Goal: Task Accomplishment & Management: Manage account settings

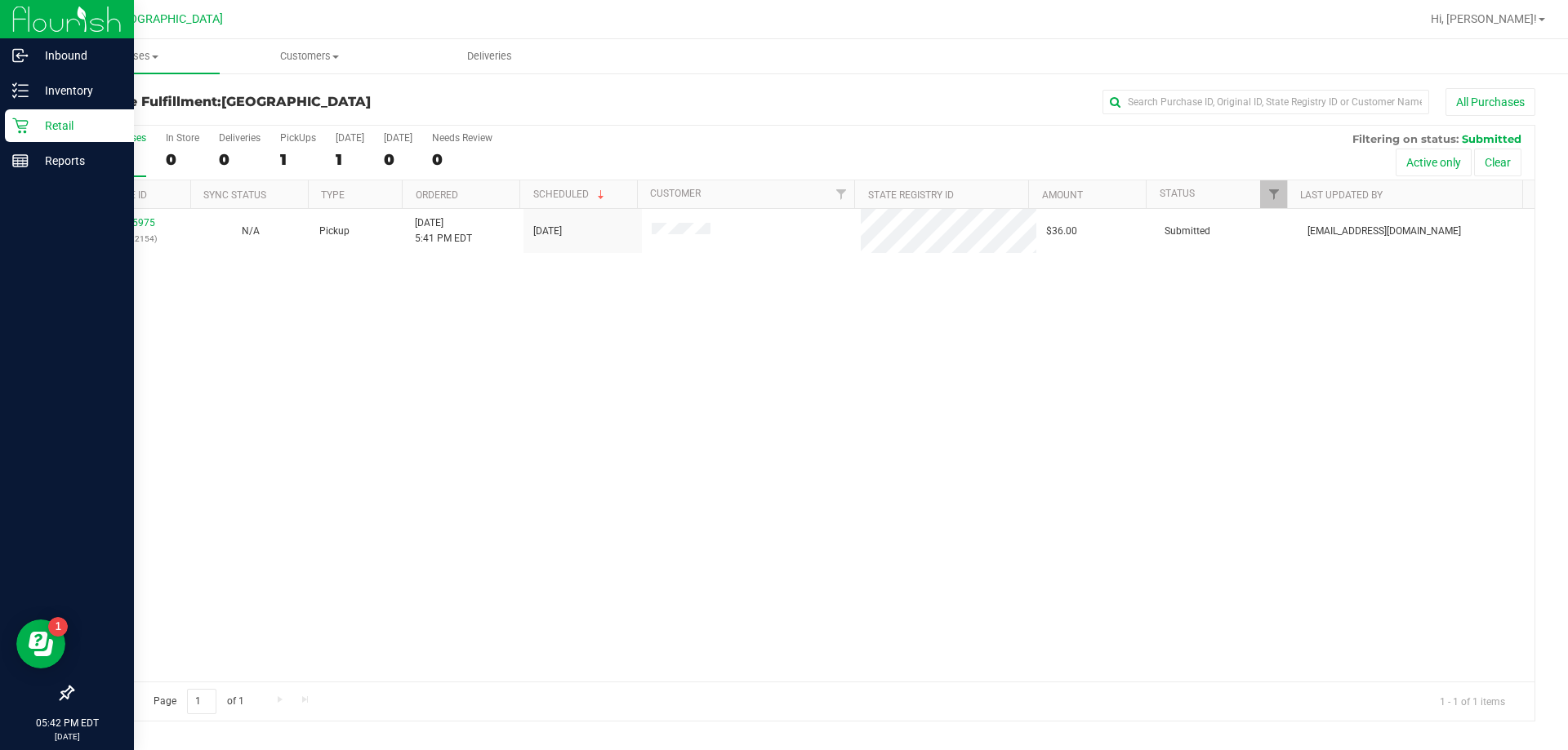
click at [39, 120] on p "Retail" at bounding box center [78, 126] width 98 height 20
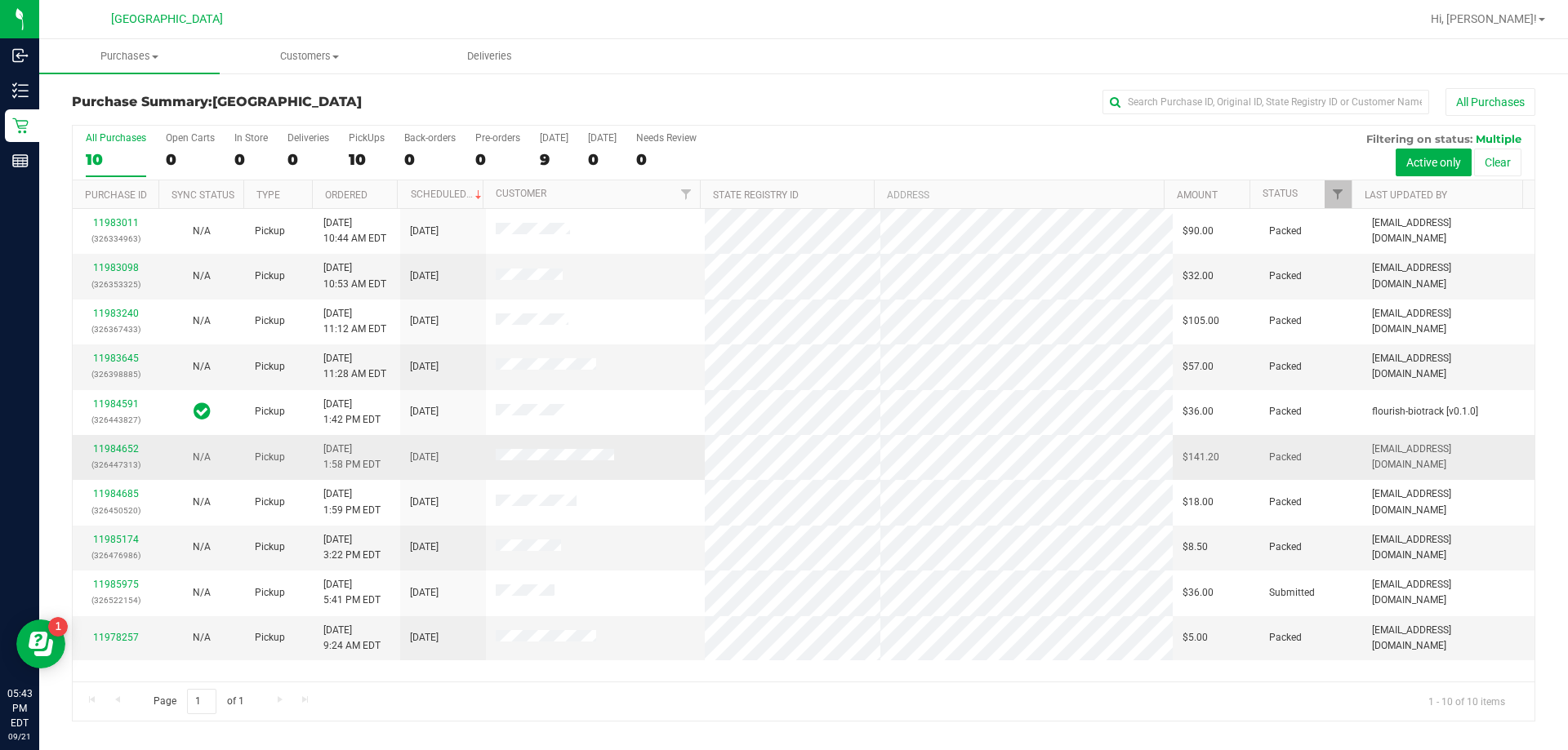
click at [123, 441] on td "11984652 (326447313)" at bounding box center [115, 458] width 86 height 45
click at [110, 451] on link "11984652" at bounding box center [115, 449] width 45 height 11
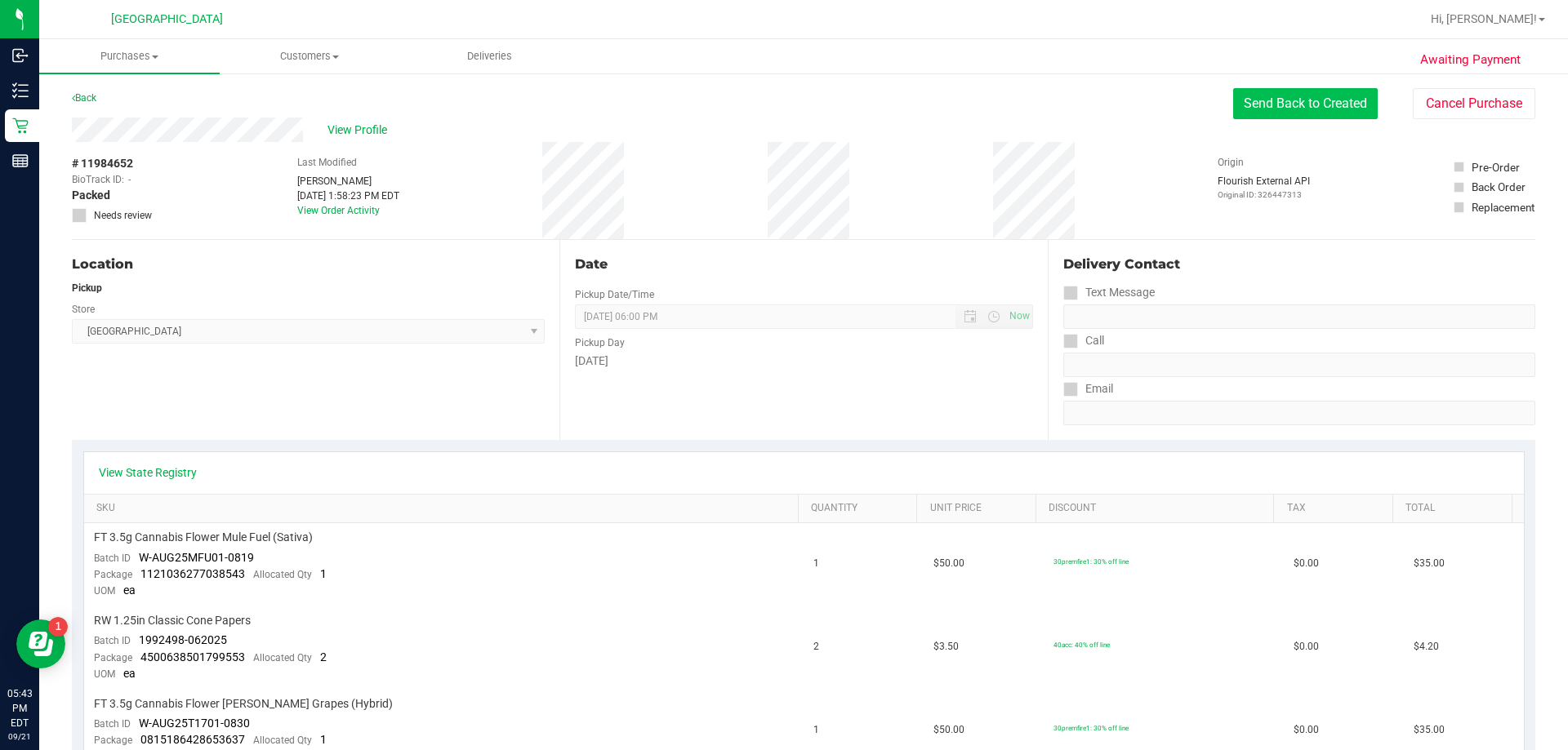
click at [1285, 98] on button "Send Back to Created" at bounding box center [1305, 103] width 145 height 31
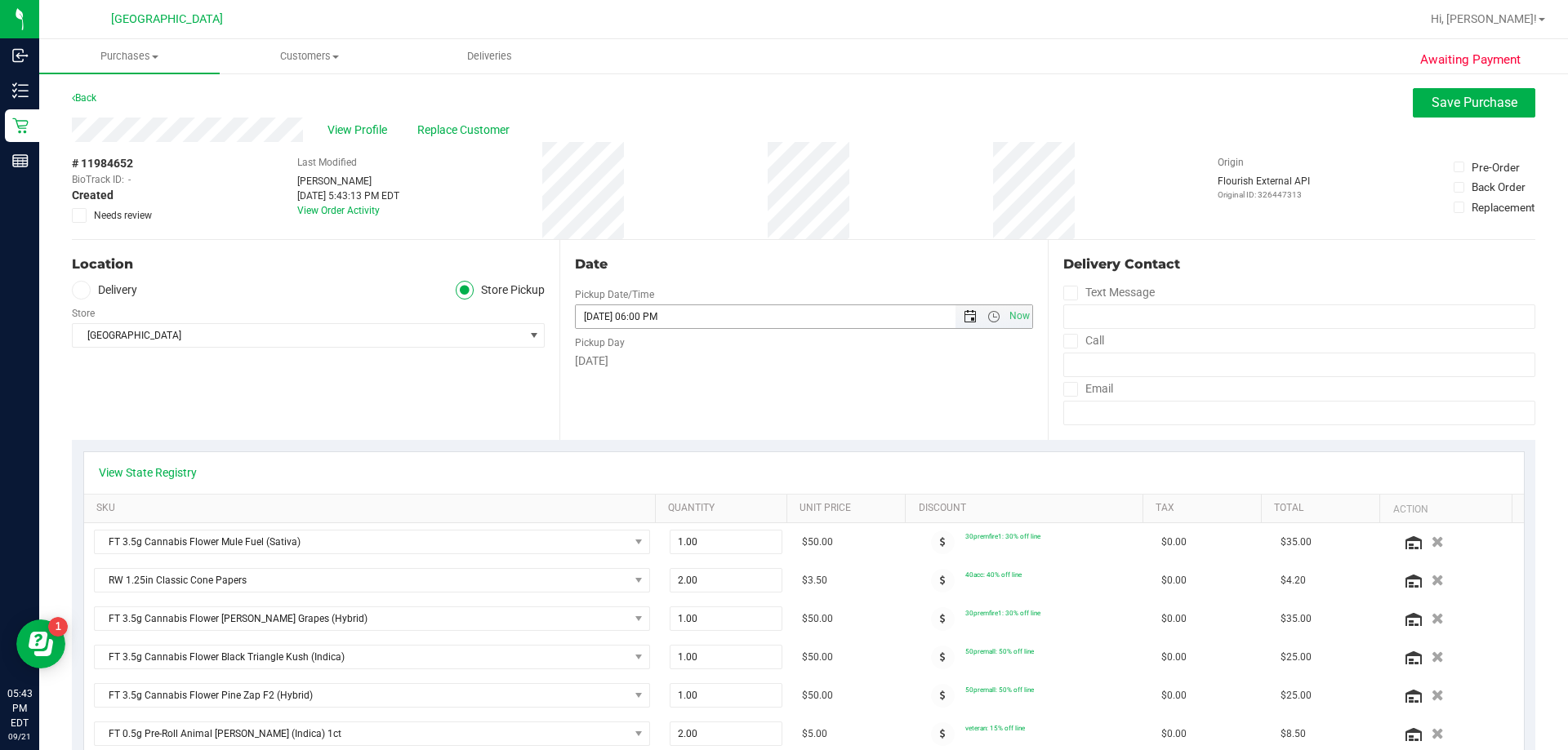
click at [964, 321] on span "Open the date view" at bounding box center [971, 316] width 13 height 13
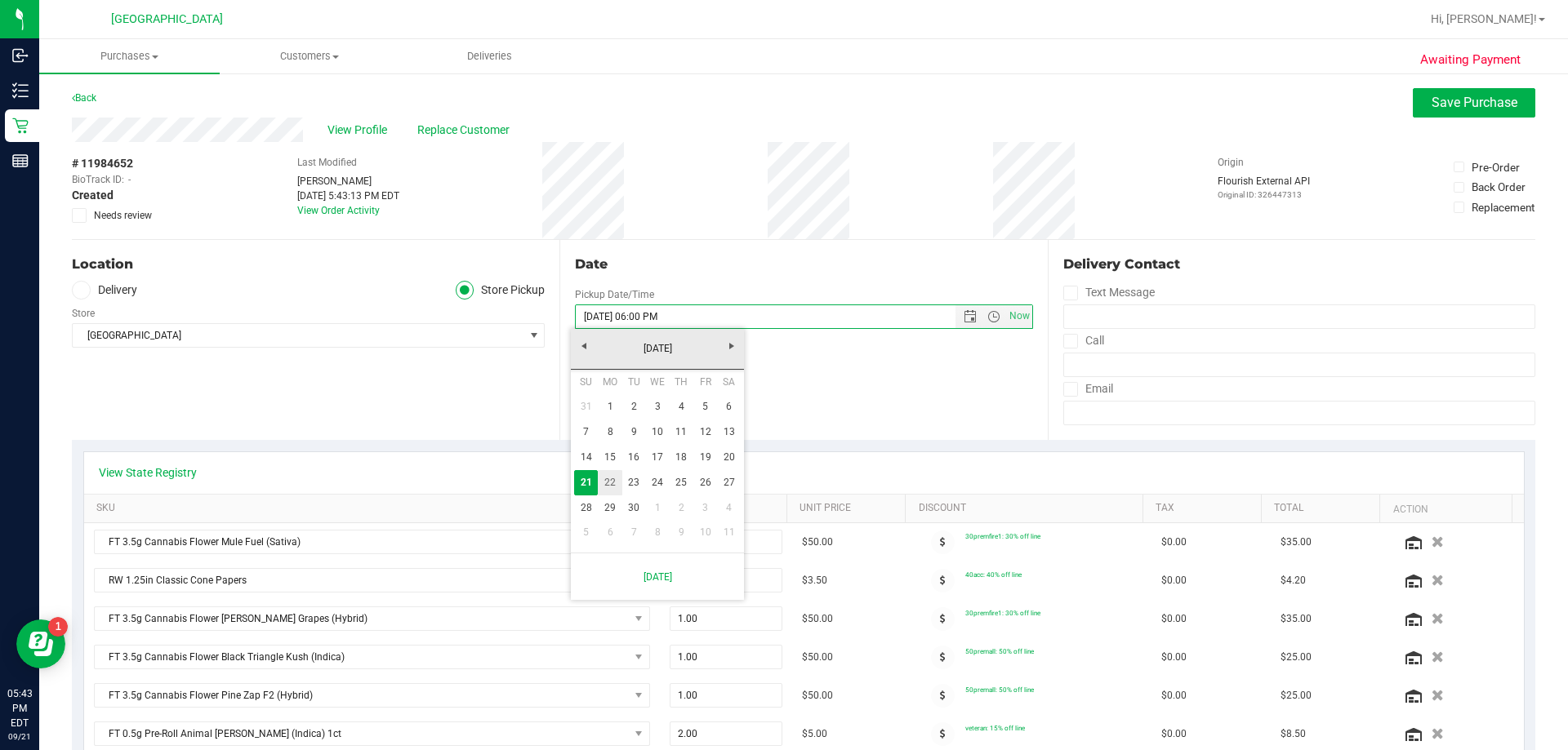
click at [610, 480] on link "22" at bounding box center [609, 483] width 24 height 26
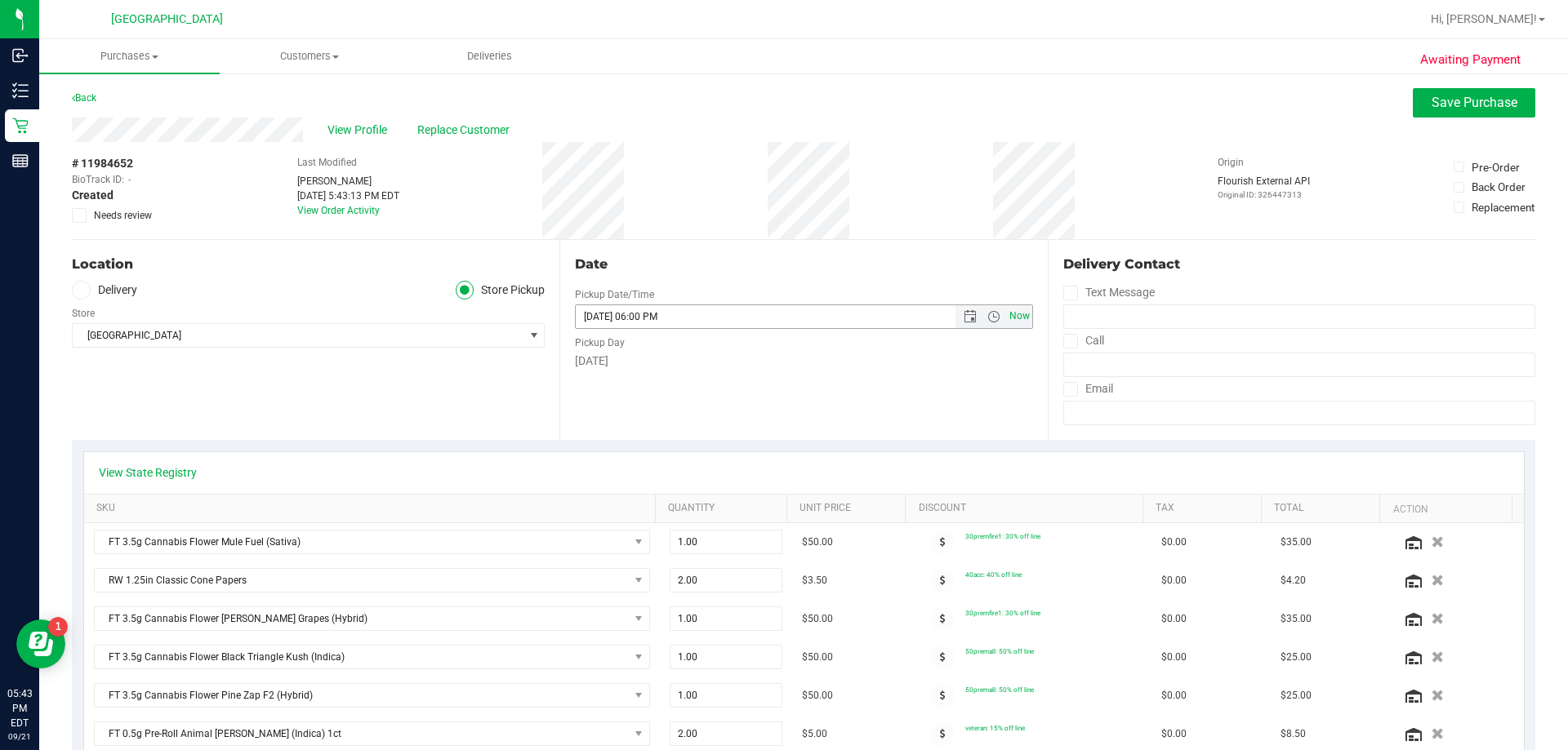
click at [1014, 313] on span "Now" at bounding box center [1019, 315] width 27 height 24
click at [964, 317] on span "Open the date view" at bounding box center [971, 316] width 13 height 13
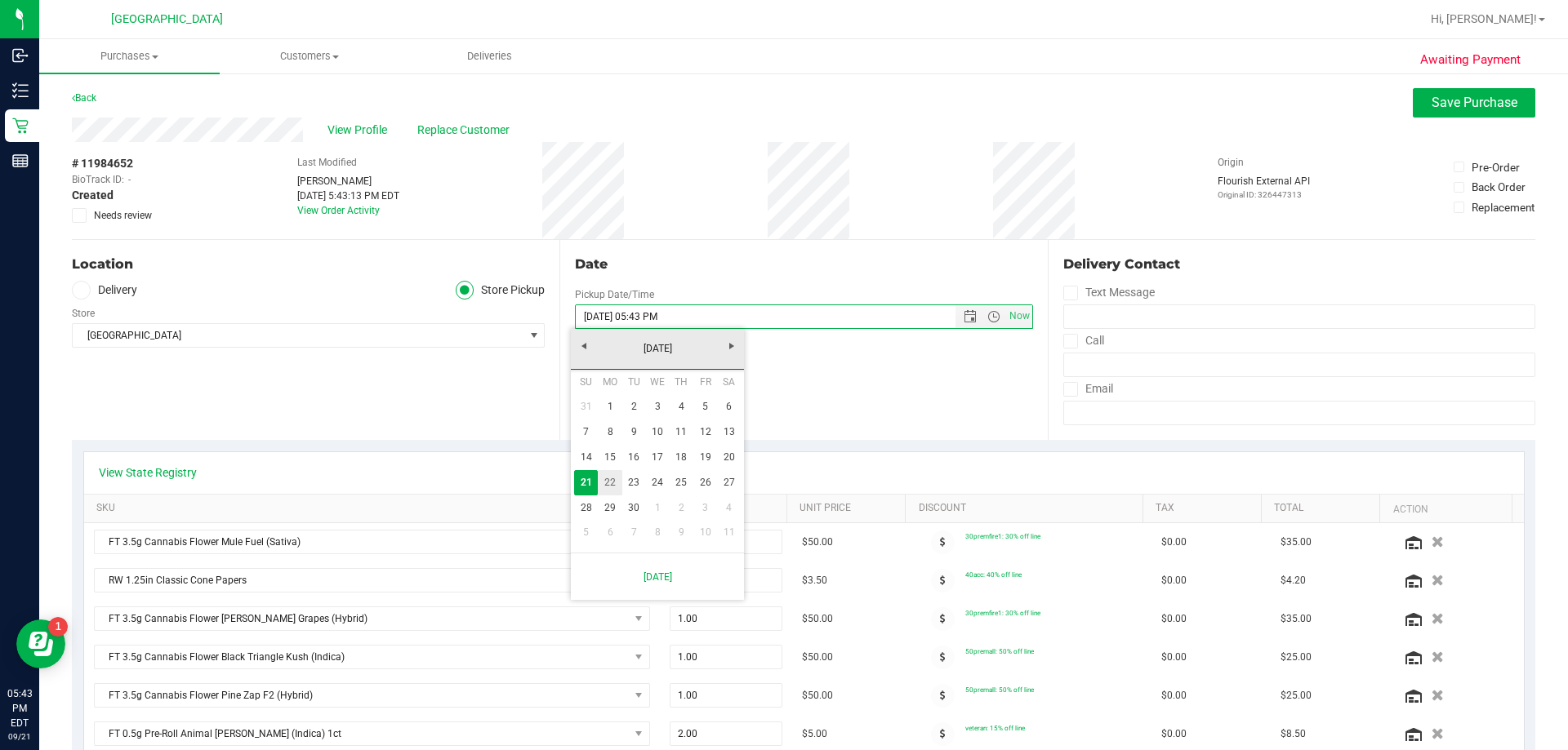
click at [606, 478] on link "22" at bounding box center [609, 483] width 24 height 26
type input "[DATE] 05:43 PM"
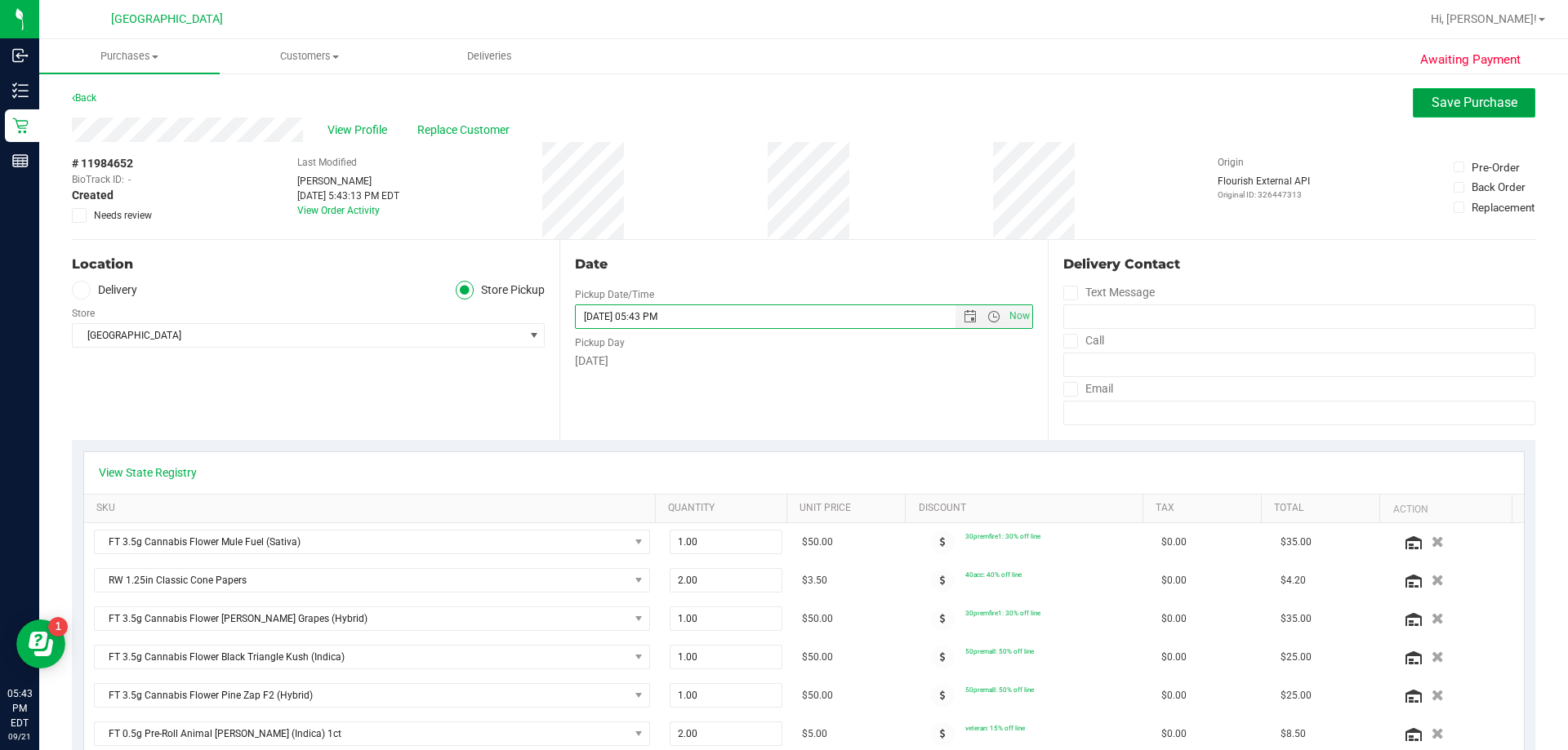
click at [1432, 104] on span "Save Purchase" at bounding box center [1474, 102] width 86 height 15
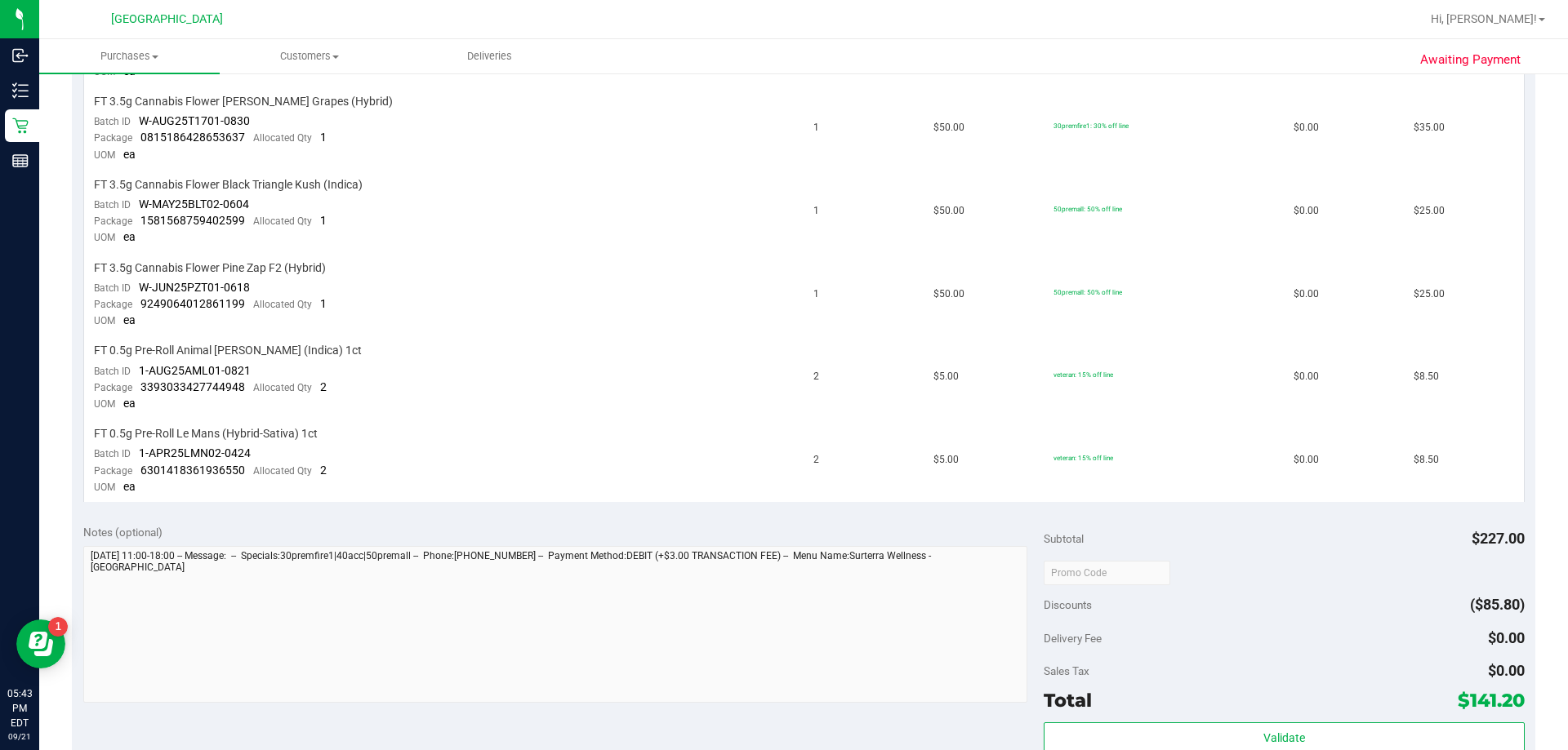
scroll to position [735, 0]
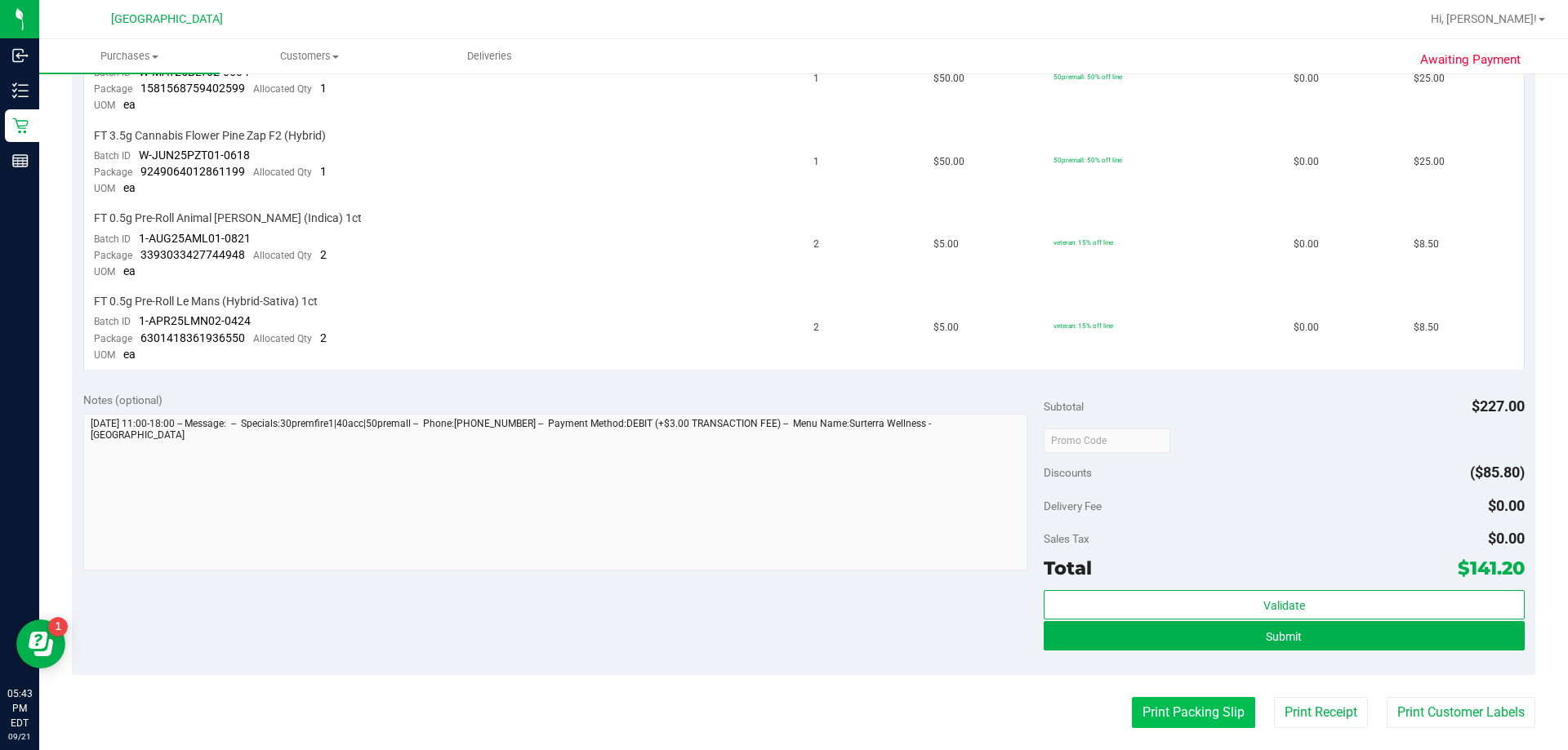
click at [1166, 701] on button "Print Packing Slip" at bounding box center [1194, 712] width 123 height 31
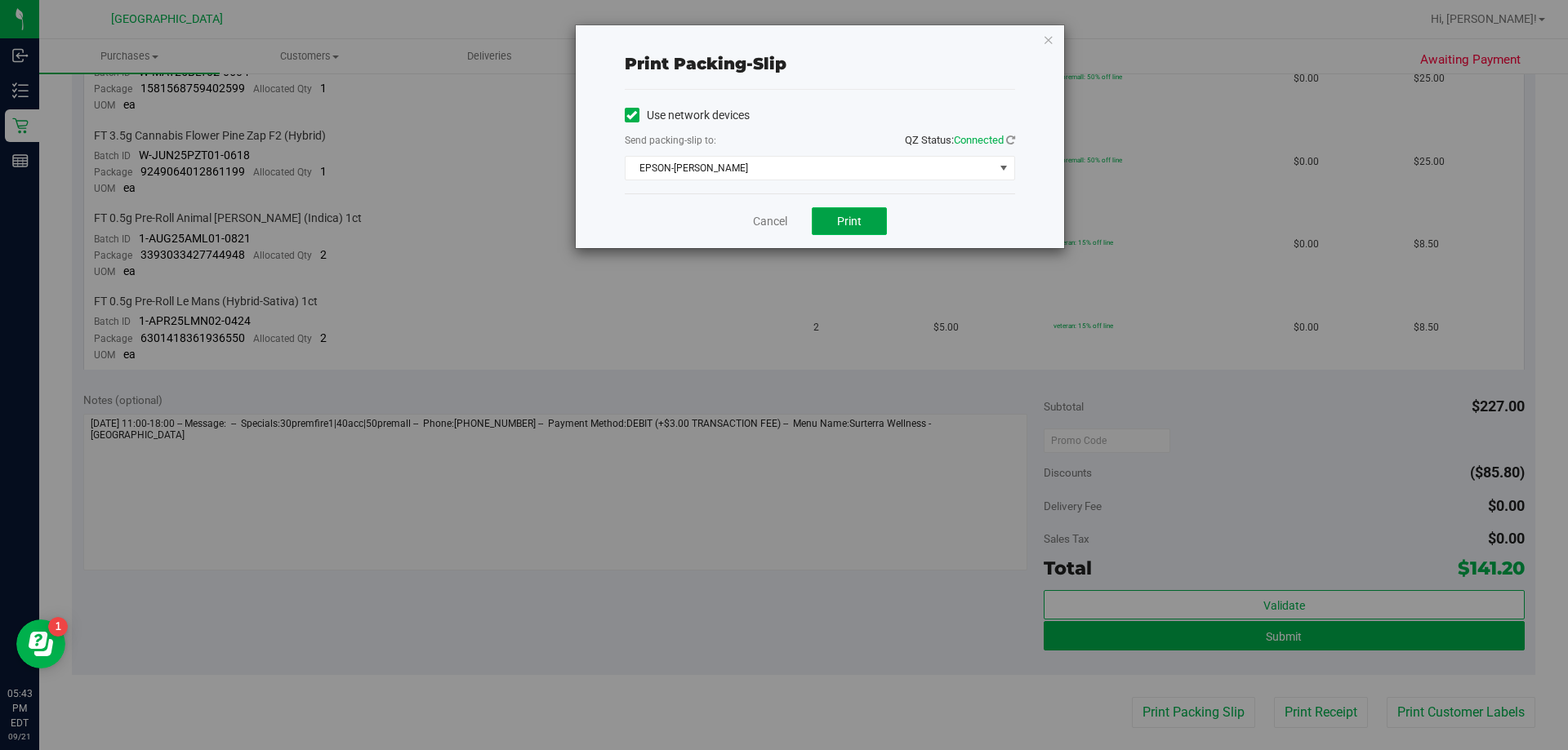
click at [853, 214] on span "Print" at bounding box center [850, 221] width 25 height 13
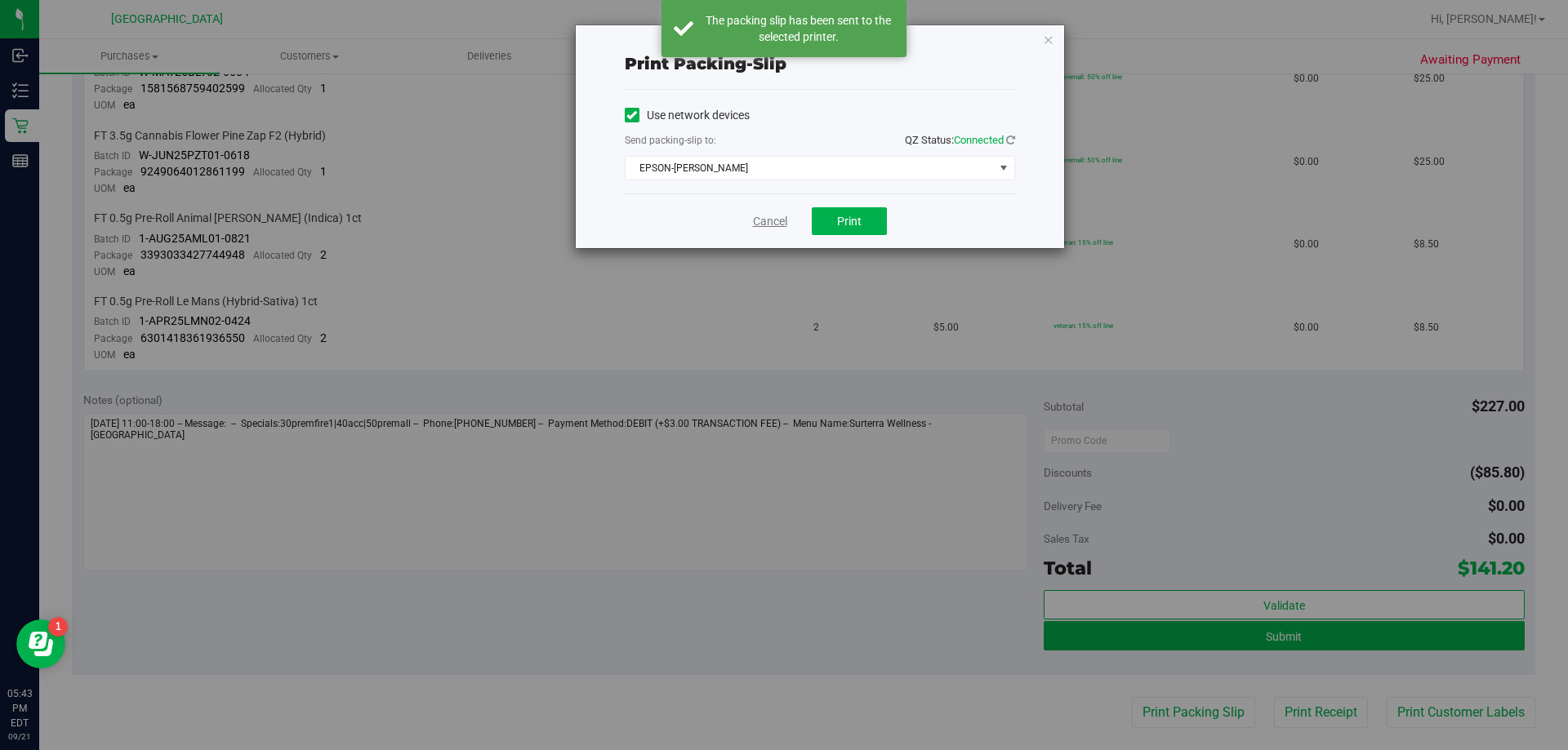
click at [766, 225] on link "Cancel" at bounding box center [770, 222] width 34 height 17
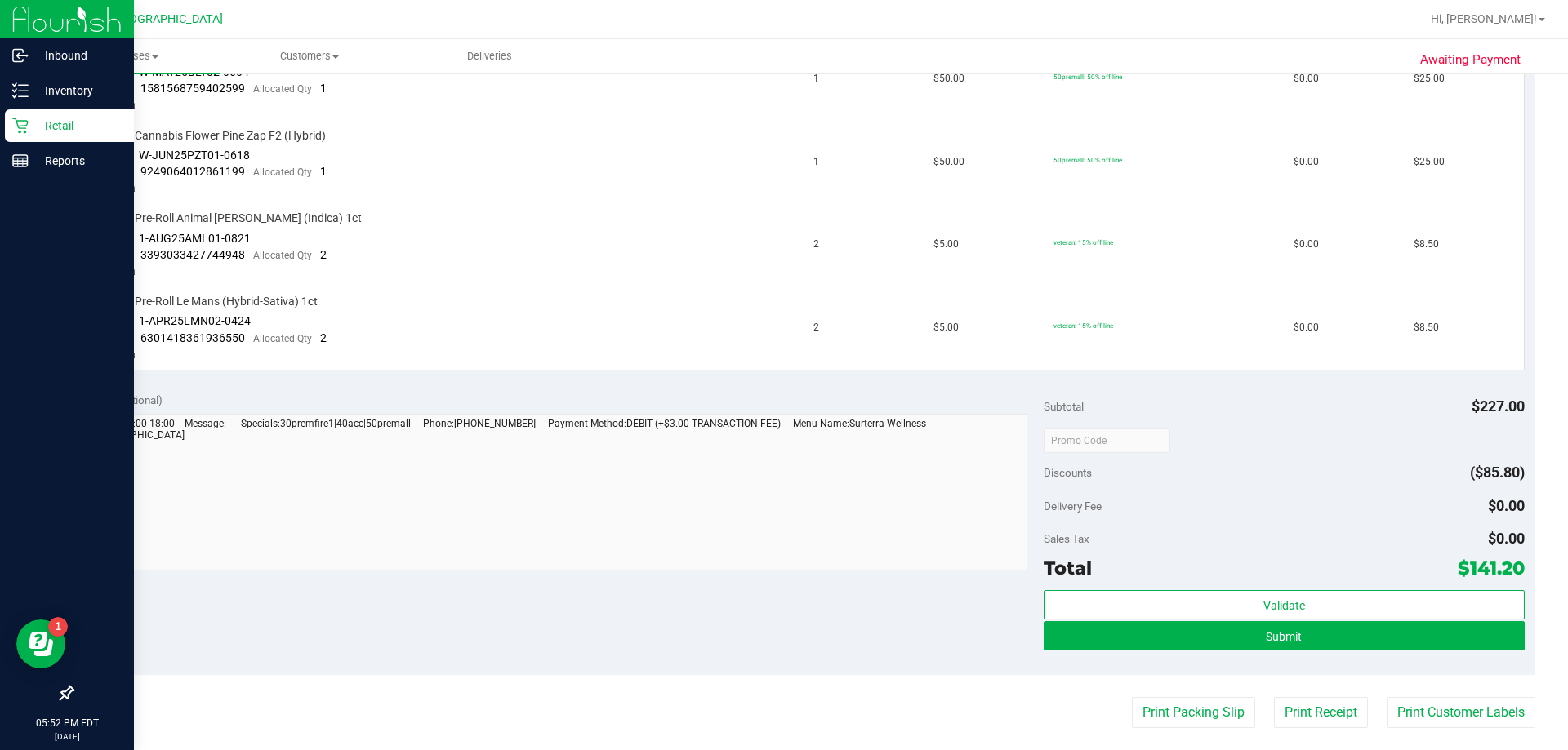
click at [16, 112] on div "Retail" at bounding box center [69, 126] width 129 height 33
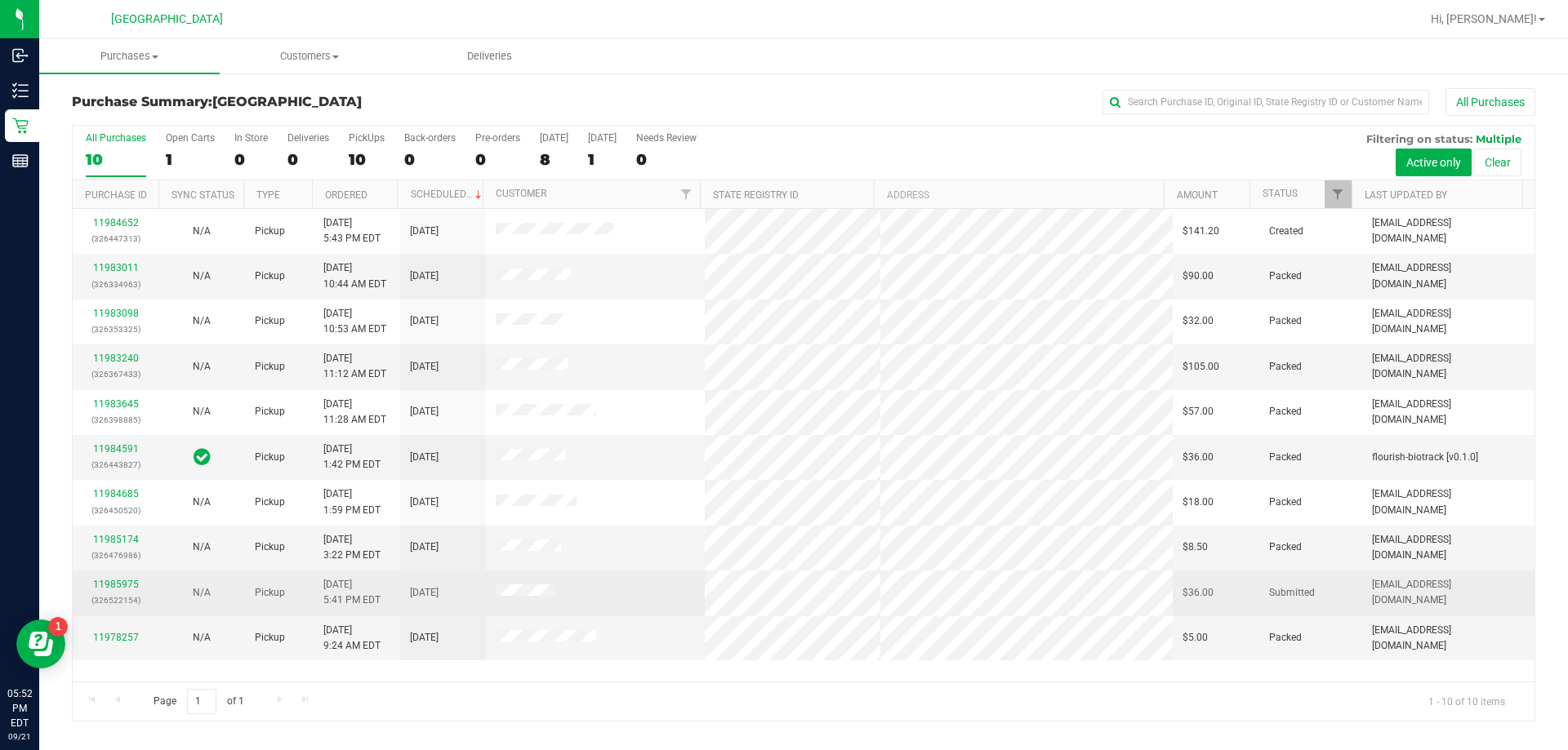
click at [125, 578] on div "11985975 (326522154)" at bounding box center [115, 592] width 66 height 31
click at [120, 590] on div "11985975 (326522154)" at bounding box center [115, 592] width 66 height 31
click at [120, 586] on link "11985975" at bounding box center [115, 585] width 45 height 11
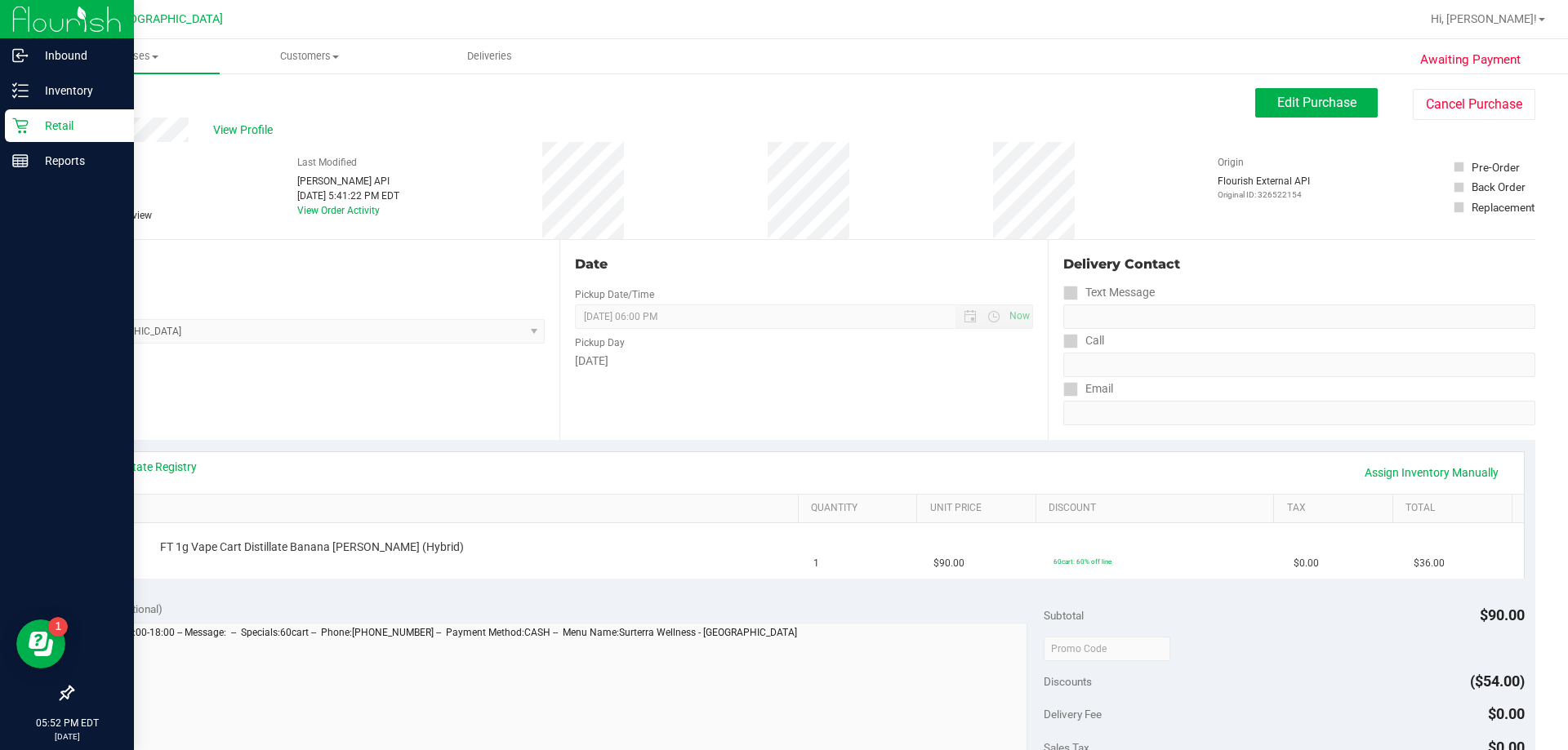
click at [87, 126] on p "Retail" at bounding box center [78, 126] width 98 height 20
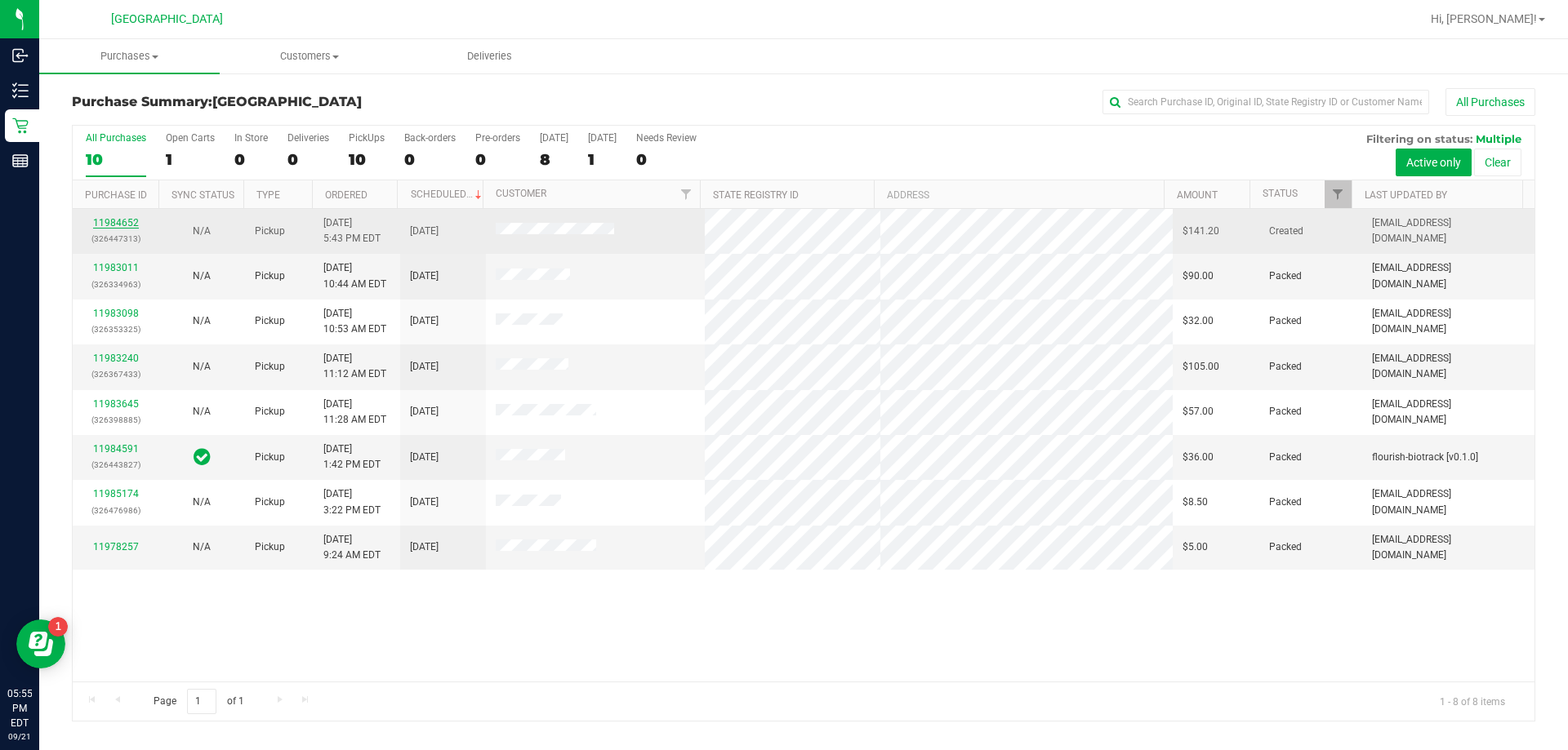
click at [122, 219] on link "11984652" at bounding box center [115, 223] width 45 height 11
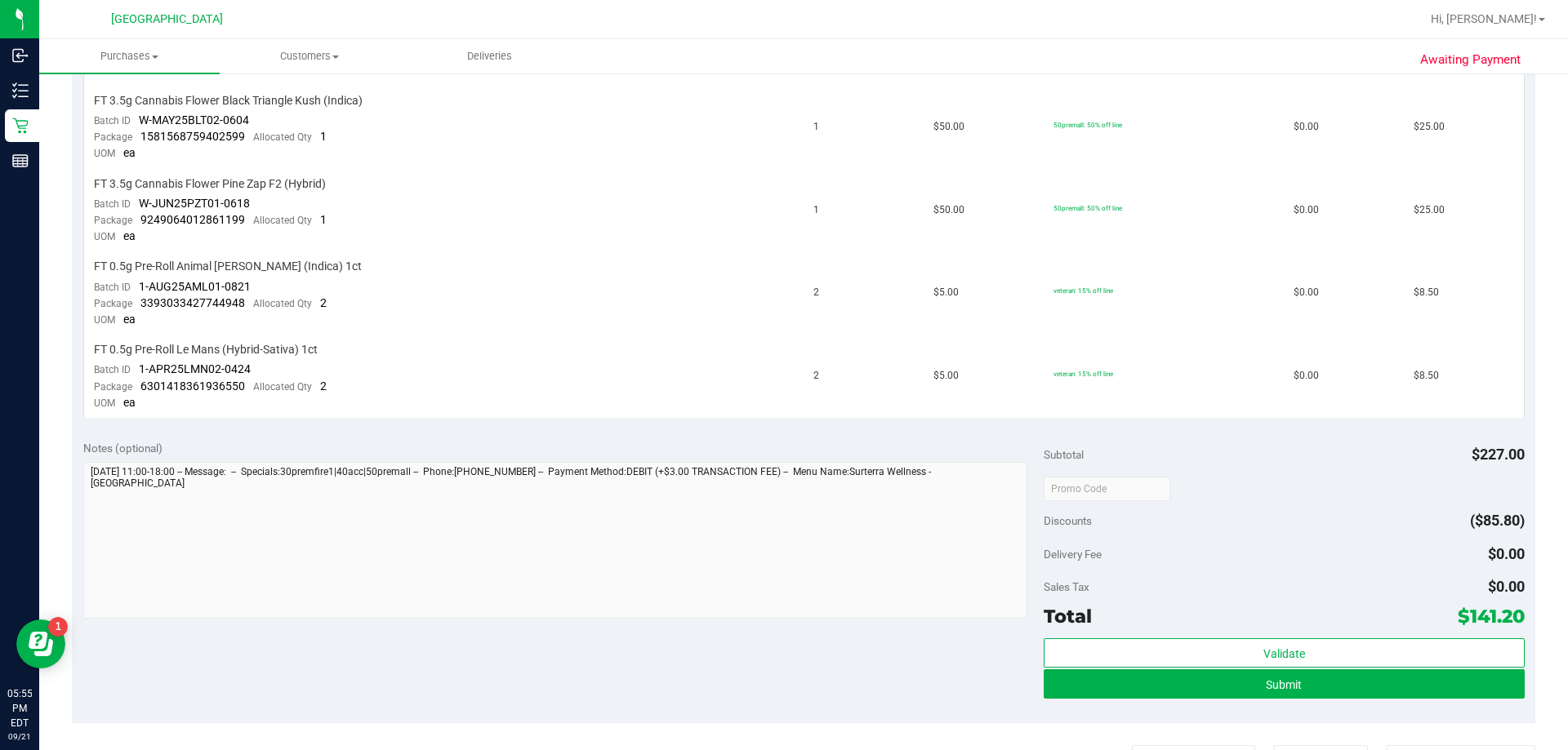
scroll to position [1061, 0]
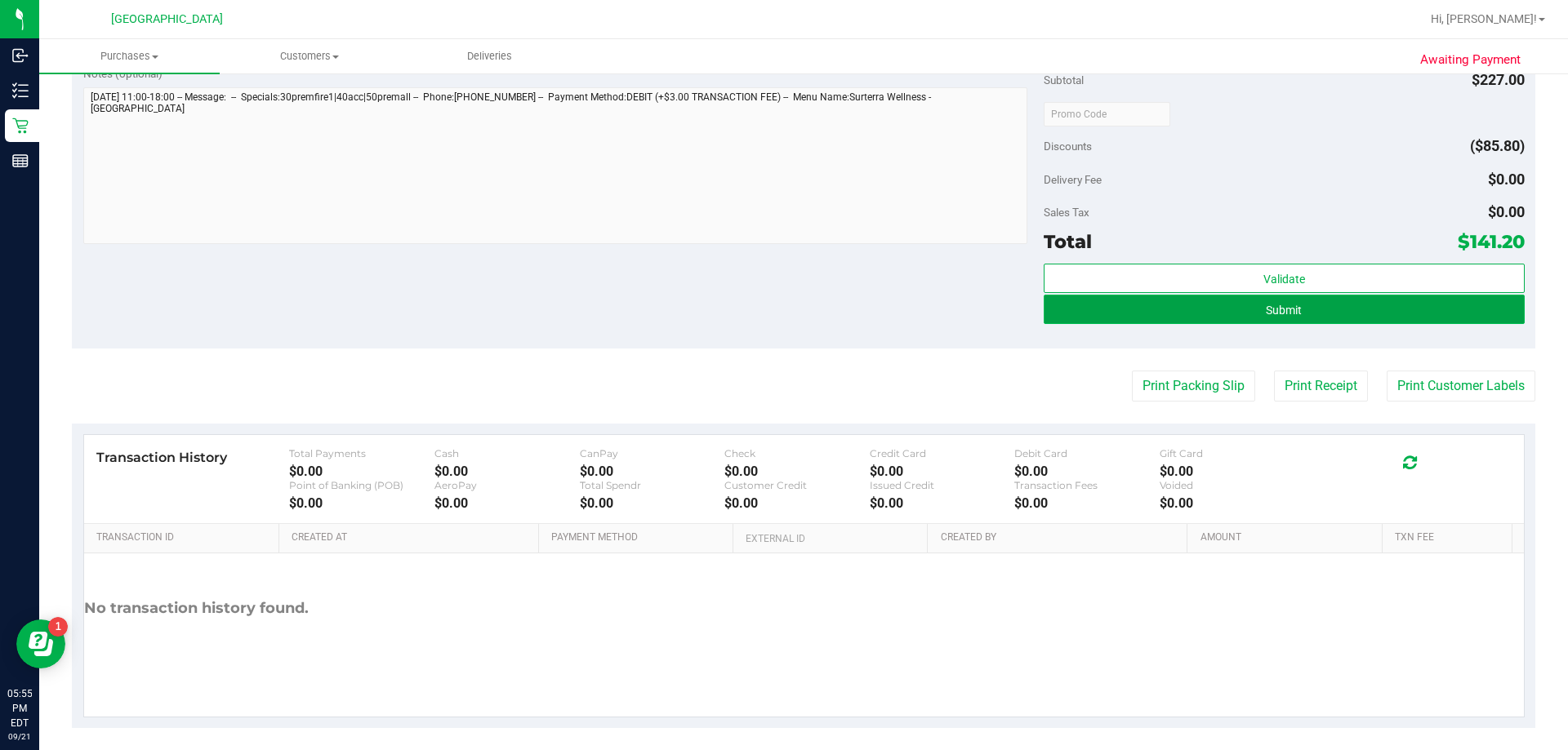
click at [1277, 304] on span "Submit" at bounding box center [1284, 310] width 36 height 13
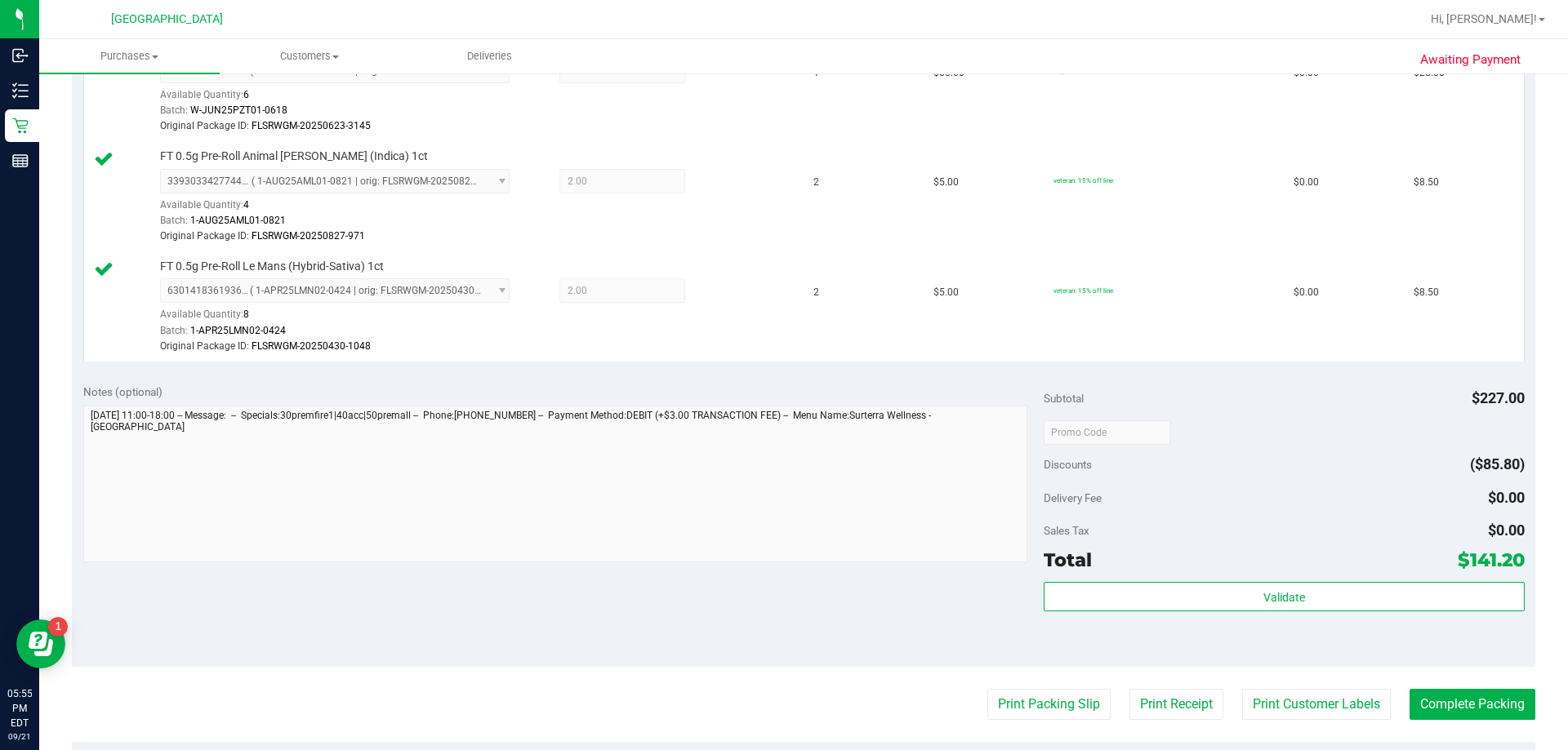
scroll to position [1224, 0]
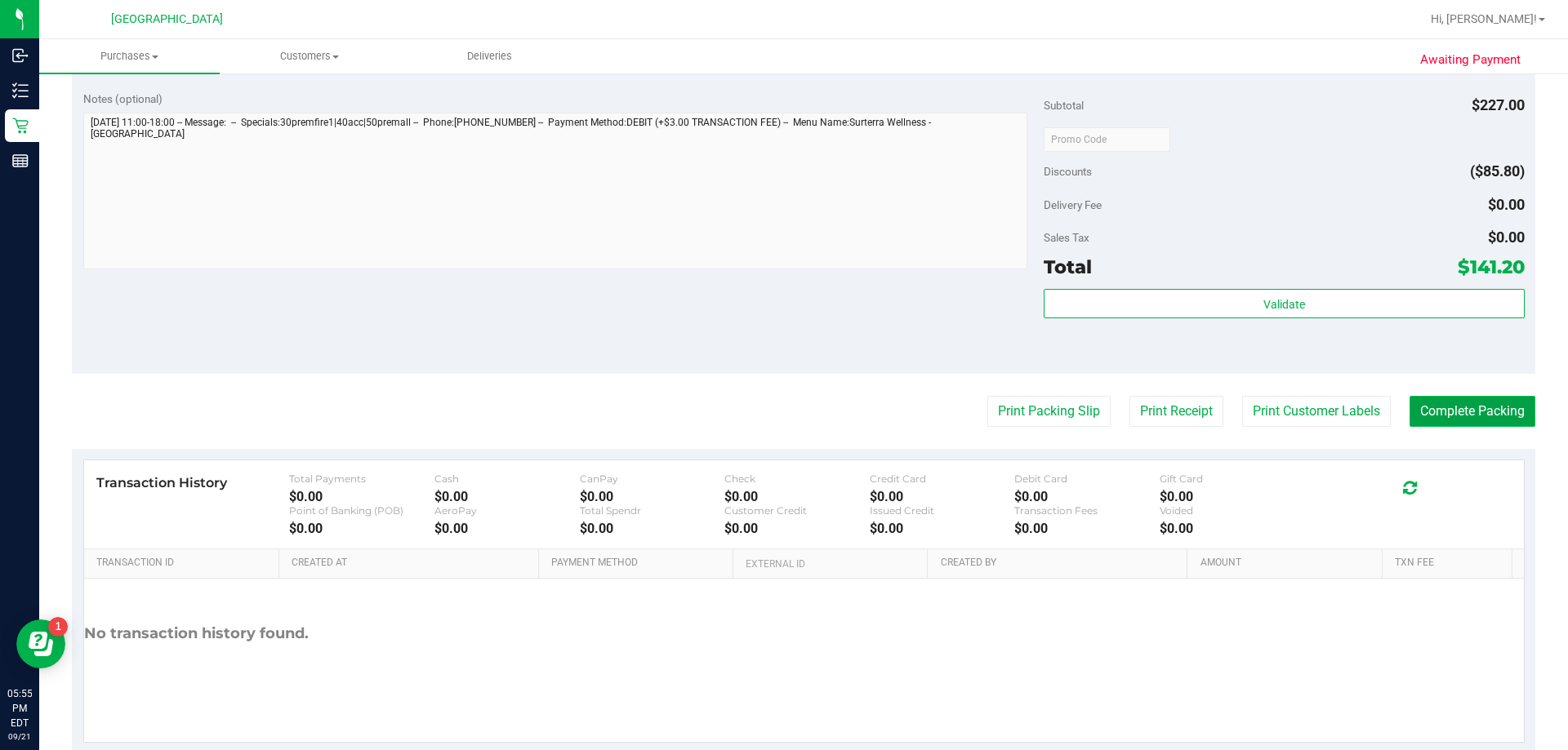
click at [1442, 410] on button "Complete Packing" at bounding box center [1472, 411] width 126 height 31
click at [1442, 410] on button "Complete Packing" at bounding box center [1465, 411] width 139 height 31
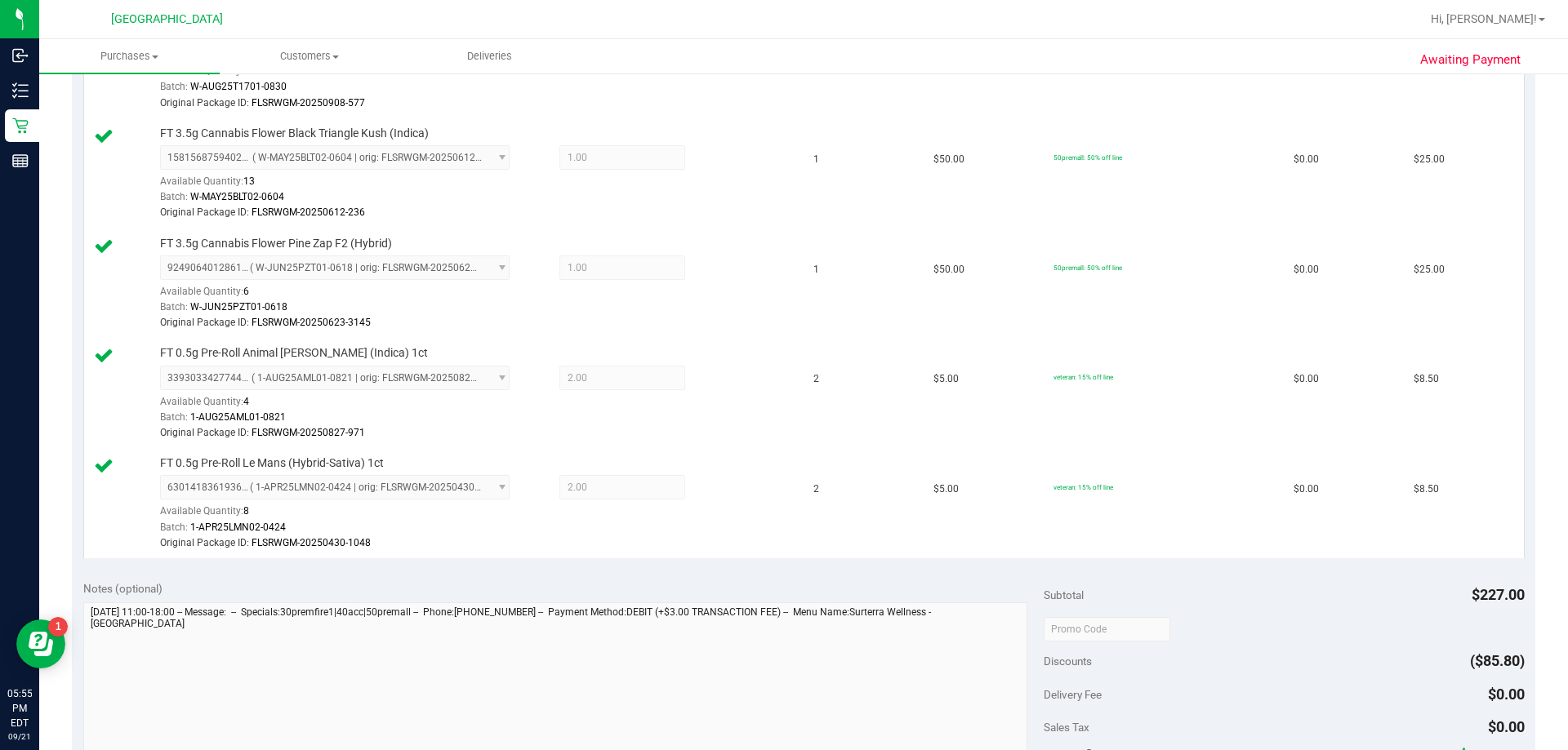
scroll to position [327, 0]
